Goal: Task Accomplishment & Management: Manage account settings

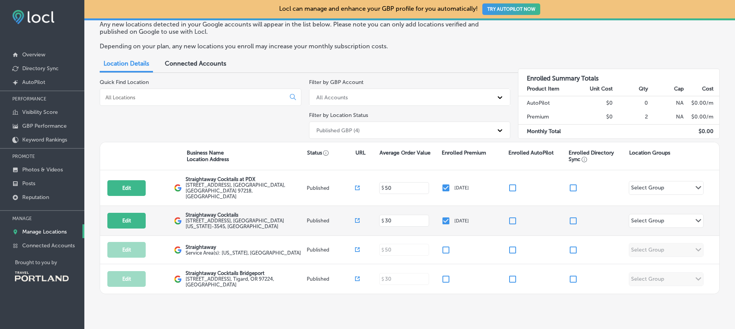
scroll to position [41, 0]
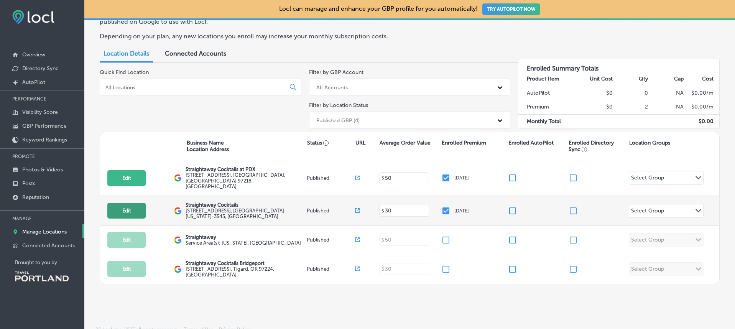
click at [124, 204] on button "Edit" at bounding box center [126, 211] width 38 height 16
select select "US"
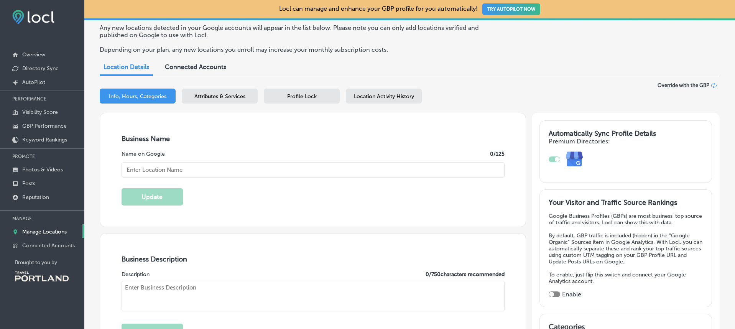
type input "Straightaway Cocktails"
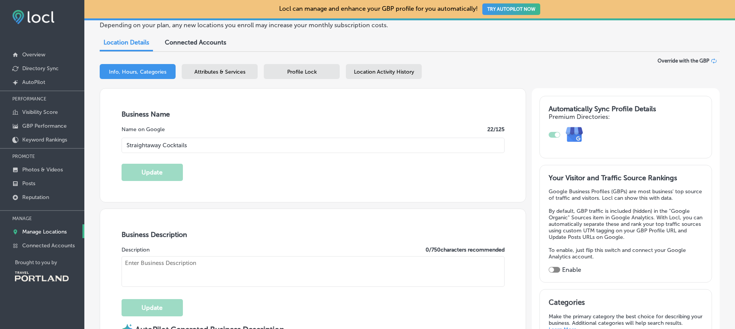
type textarea "Meticulously crafted cocktails, ready for any occasion. Our drinks pay respect …"
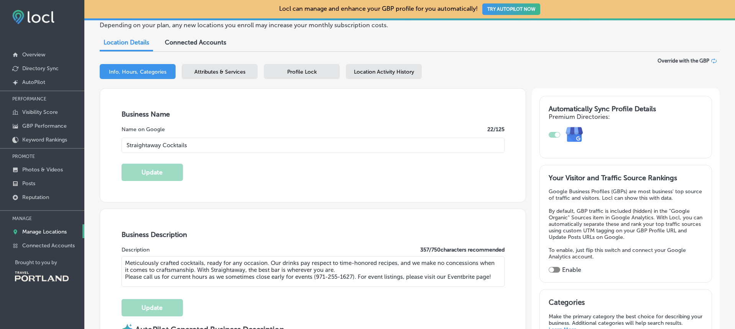
type input "[EMAIL_ADDRESS][DOMAIN_NAME]"
type input "[URL][DOMAIN_NAME]"
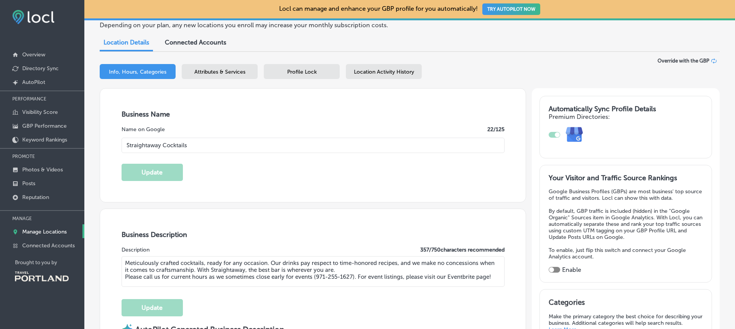
type input "[STREET_ADDRESS]"
type input "[GEOGRAPHIC_DATA]"
type input "97214-3545"
type input "US"
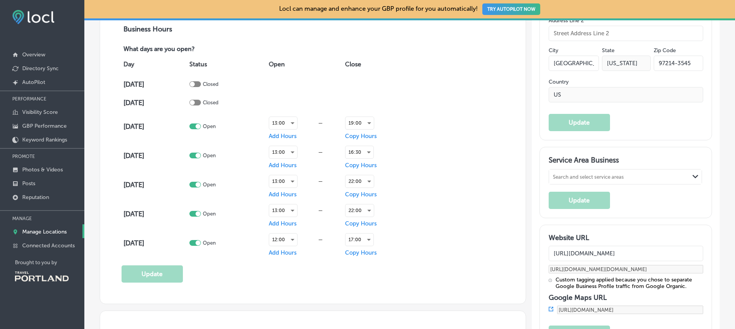
checkbox input "true"
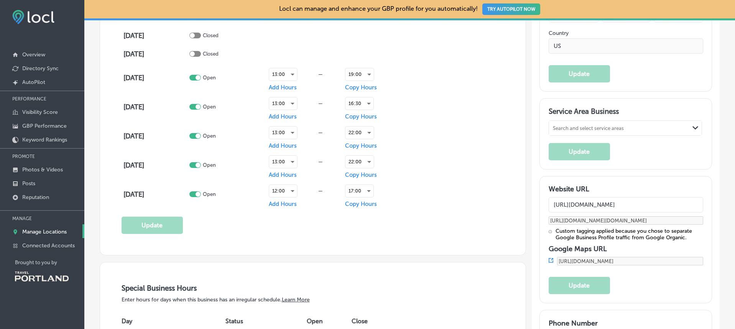
type input "[PHONE_NUMBER]"
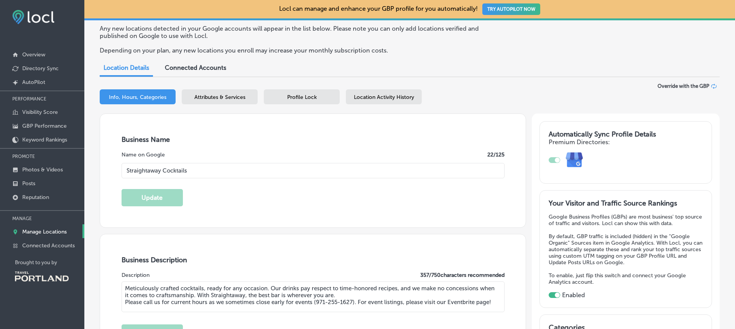
scroll to position [0, 0]
